Goal: Complete application form

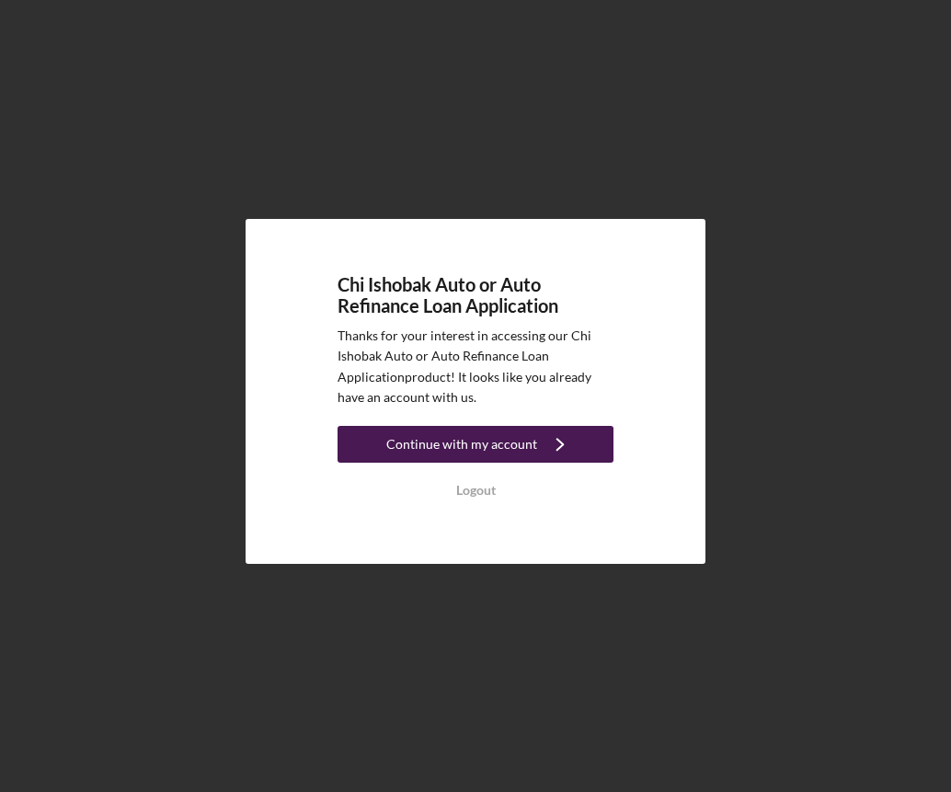
click at [500, 438] on div "Continue with my account" at bounding box center [461, 444] width 151 height 37
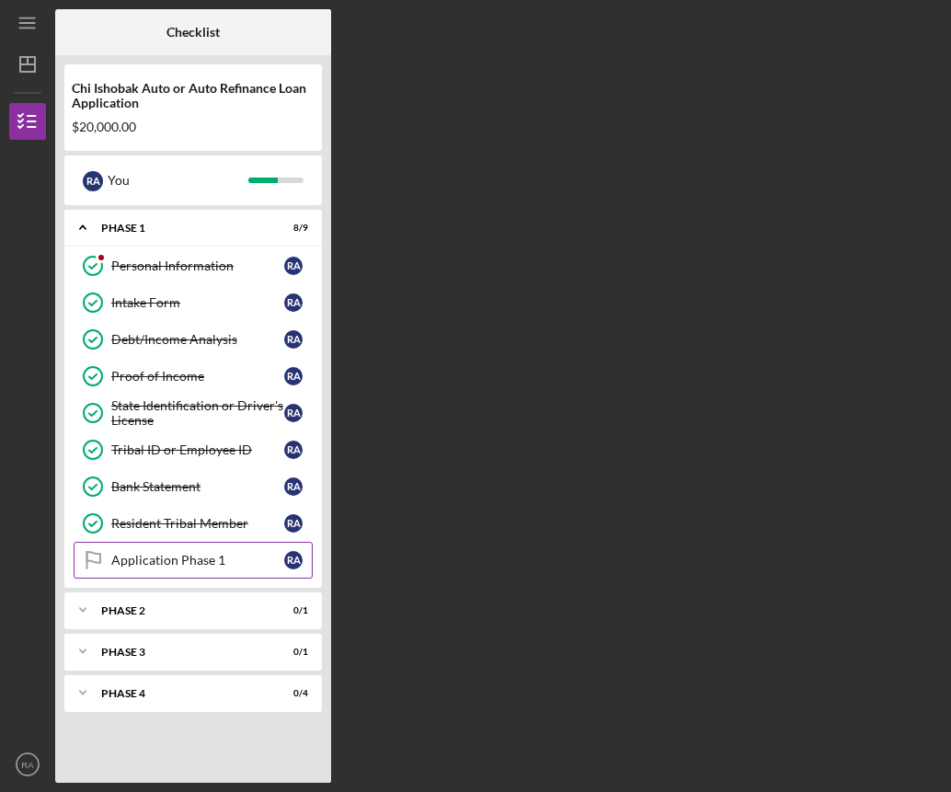
click at [250, 557] on div "Application Phase 1" at bounding box center [197, 560] width 173 height 15
